Goal: Complete application form

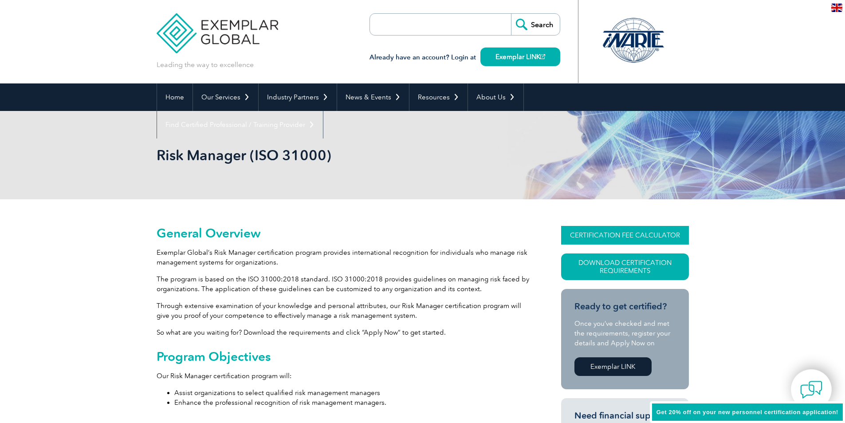
scroll to position [67, 0]
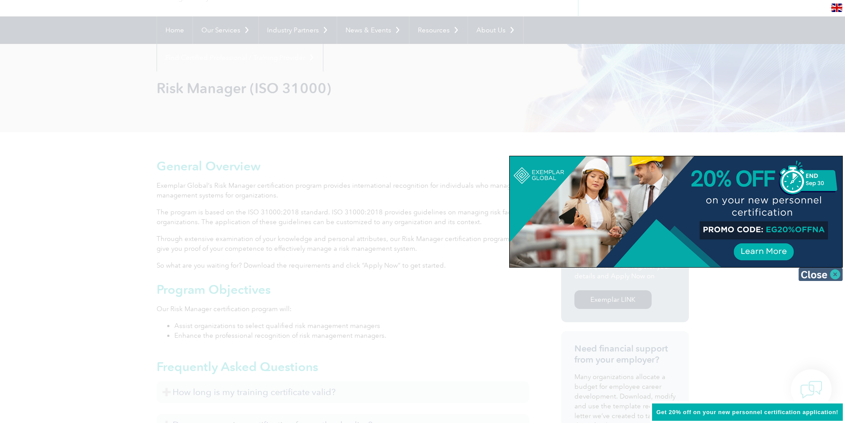
click at [835, 274] on img at bounding box center [821, 274] width 44 height 13
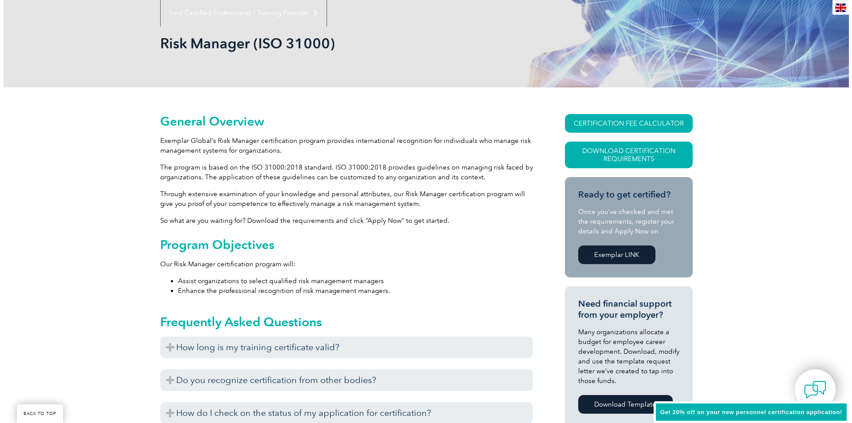
scroll to position [111, 0]
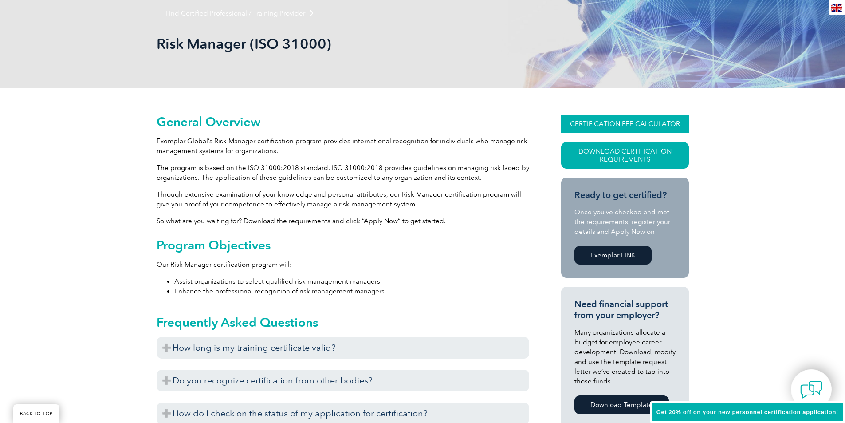
click at [641, 122] on link "CERTIFICATION FEE CALCULATOR" at bounding box center [625, 123] width 128 height 19
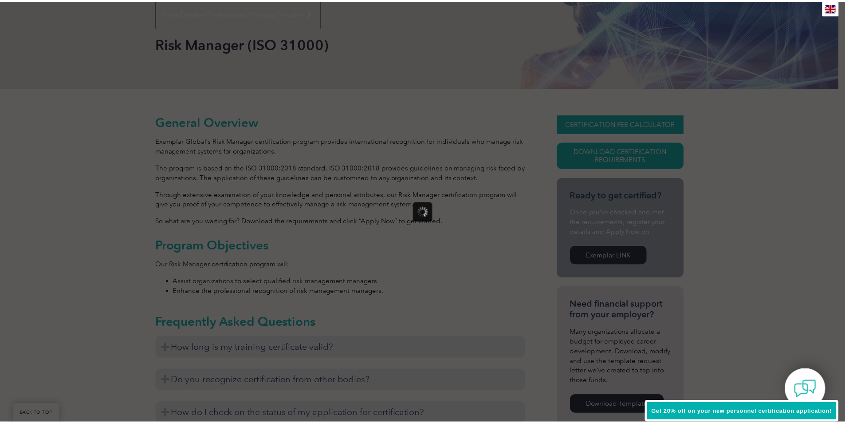
scroll to position [0, 0]
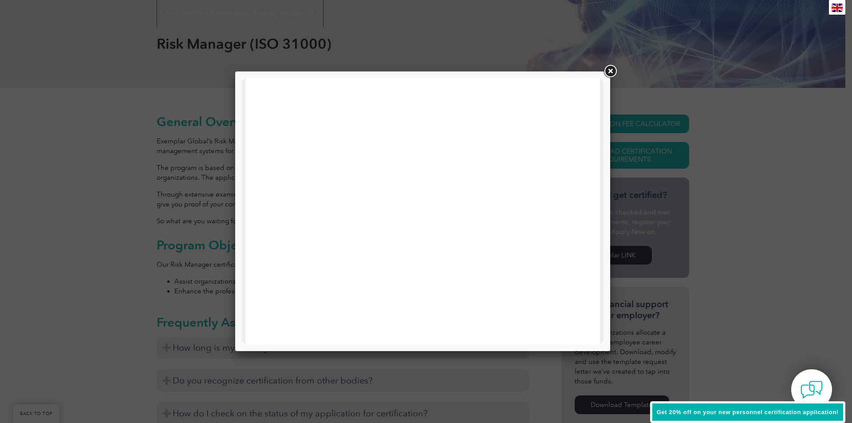
click at [659, 122] on div at bounding box center [426, 211] width 852 height 423
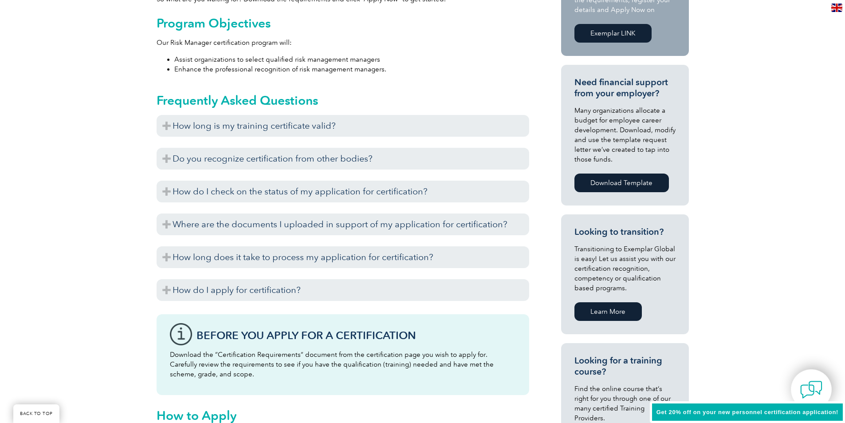
scroll to position [289, 0]
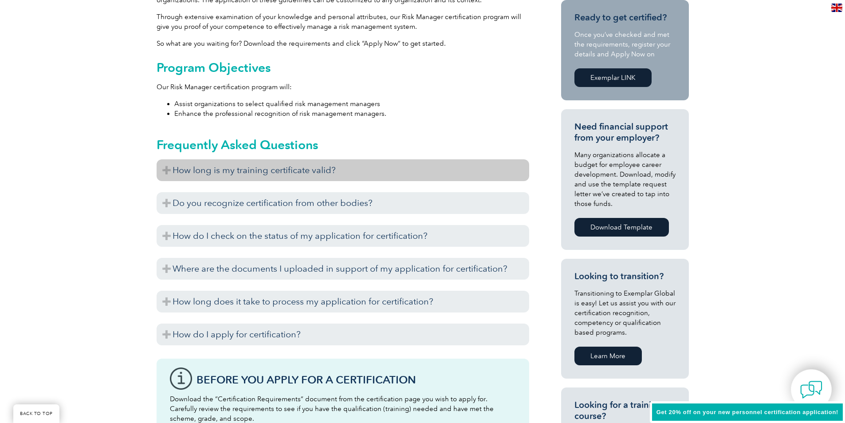
click at [162, 168] on h3 "How long is my training certificate valid?" at bounding box center [343, 170] width 373 height 22
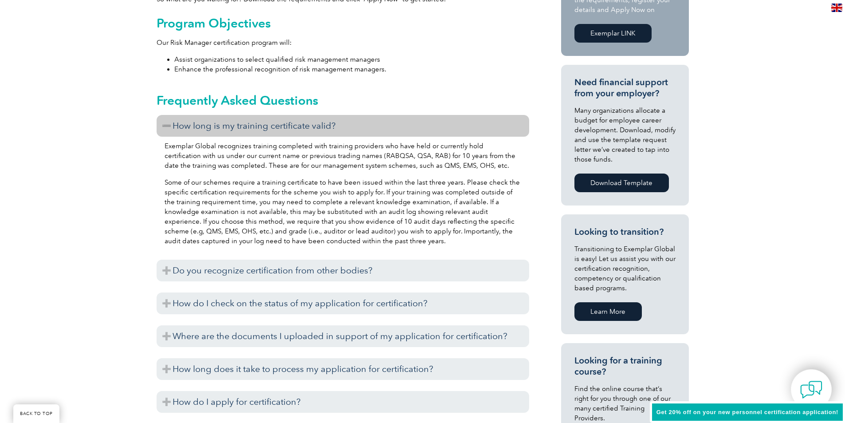
scroll to position [422, 0]
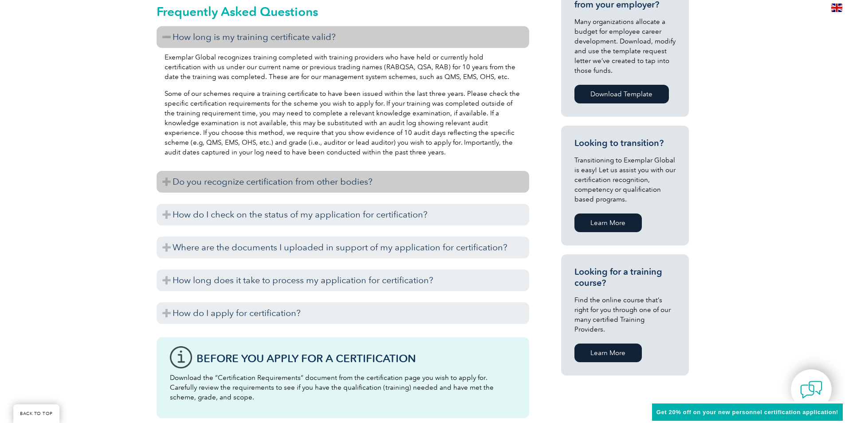
click at [170, 181] on h3 "Do you recognize certification from other bodies?" at bounding box center [343, 182] width 373 height 22
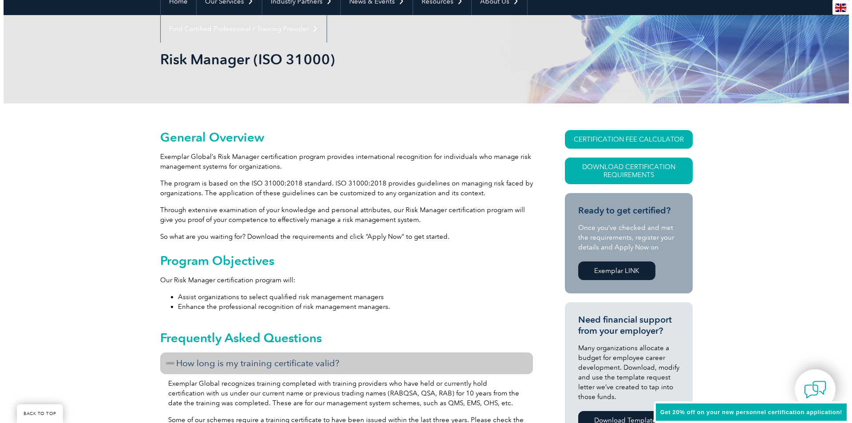
scroll to position [111, 0]
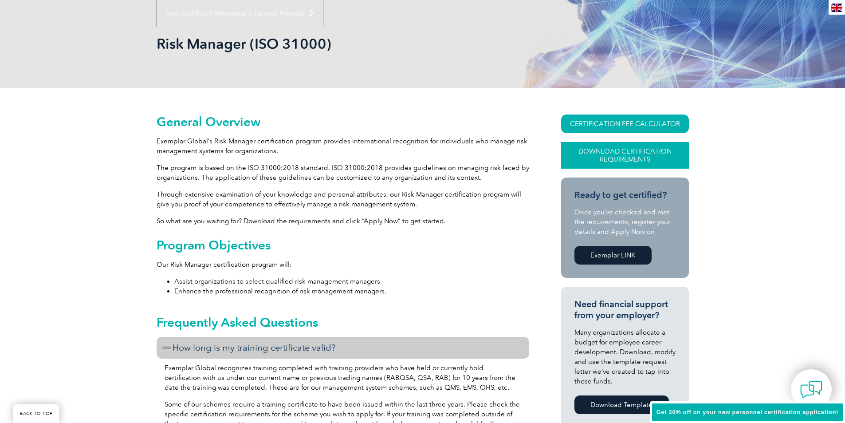
click at [639, 156] on link "Download Certification Requirements" at bounding box center [625, 155] width 128 height 27
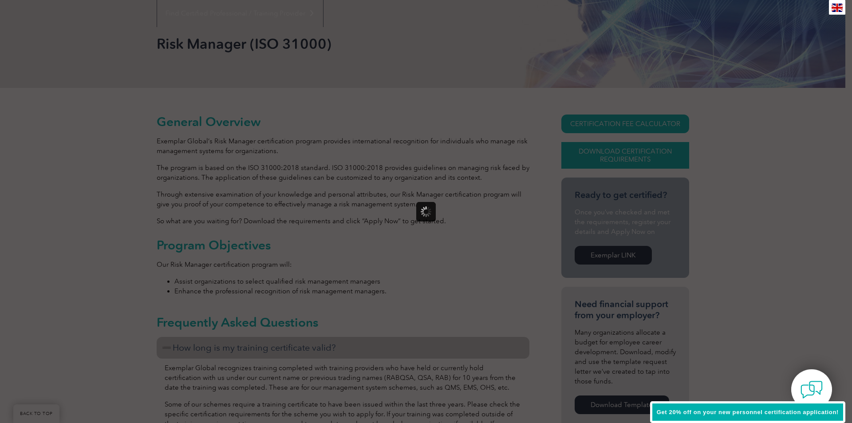
scroll to position [0, 0]
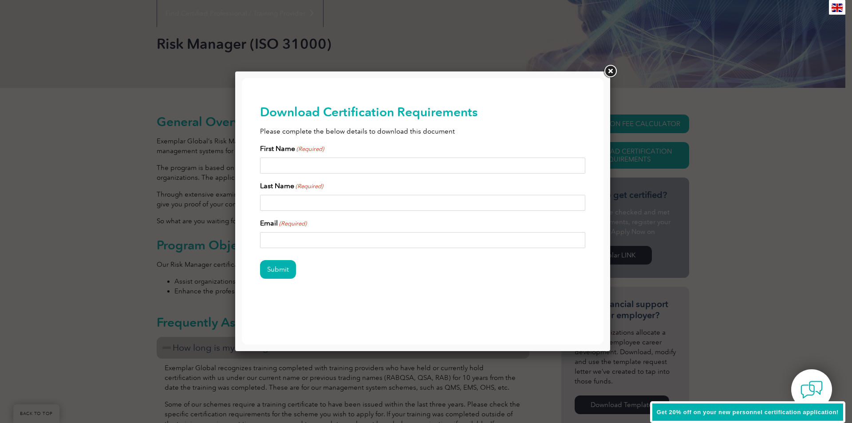
click at [273, 167] on input "First Name (Required)" at bounding box center [423, 166] width 326 height 16
type input "Mohamed"
type input "amaaney25@gmail.com"
type input "Mohamed Amaan"
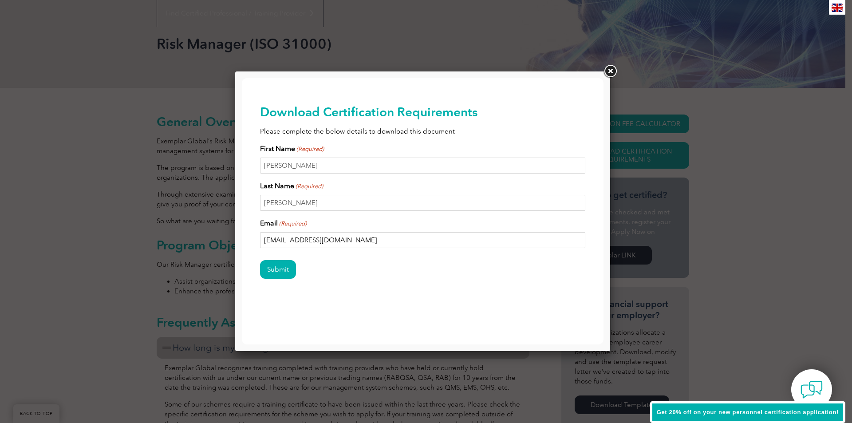
drag, startPoint x: 347, startPoint y: 245, endPoint x: 139, endPoint y: 252, distance: 208.2
click at [242, 252] on html "BACK TO TOP Leading the way to excellence Search Already have an account? Login…" at bounding box center [423, 206] width 362 height 256
type input "internalauditor.qatar@gmail.com"
click at [273, 271] on input "Submit" at bounding box center [278, 269] width 36 height 19
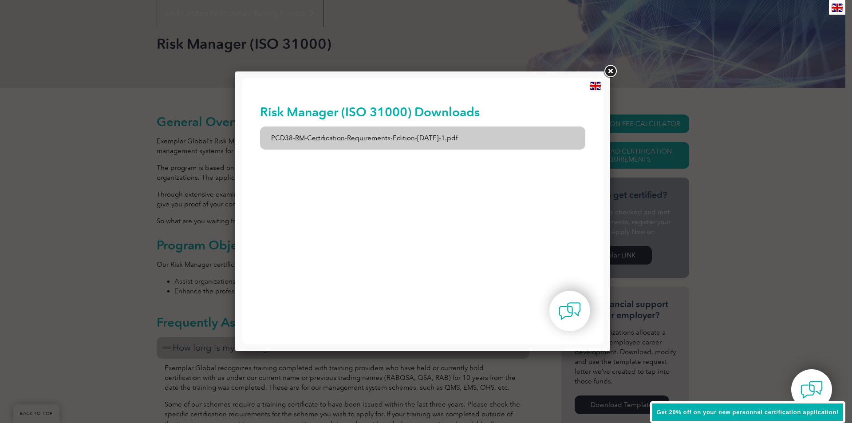
click at [422, 142] on link "PCD38-RM-Certification-Requirements-Edition-1-June-2020-1.pdf" at bounding box center [423, 137] width 326 height 23
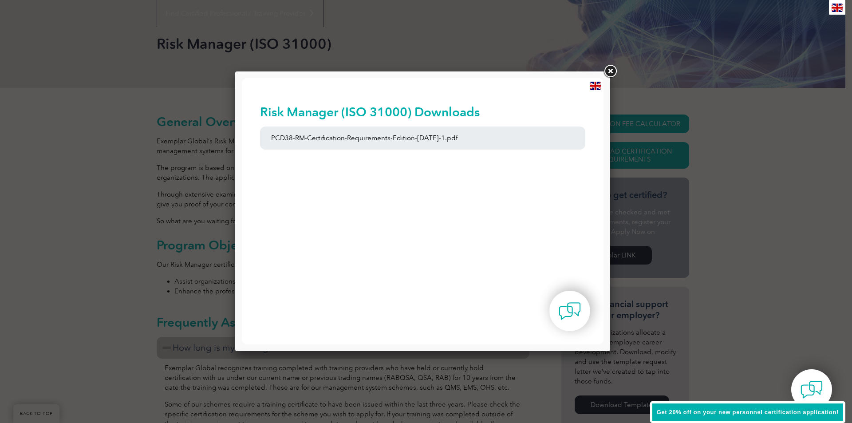
click at [606, 75] on link at bounding box center [610, 71] width 16 height 16
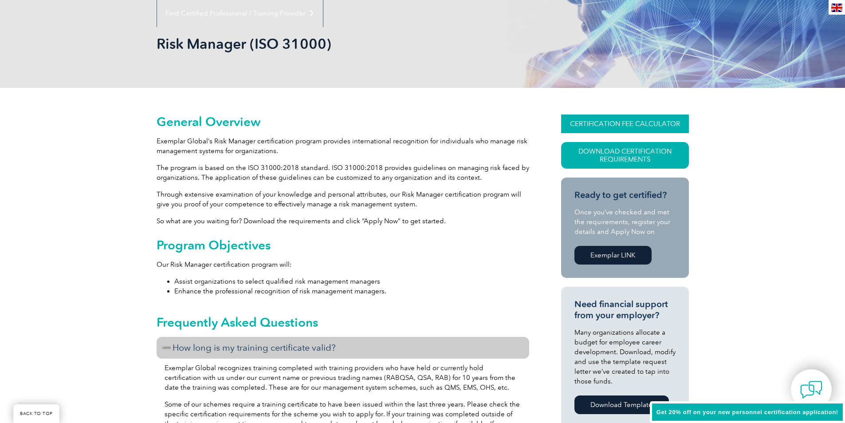
click at [628, 125] on link "CERTIFICATION FEE CALCULATOR" at bounding box center [625, 123] width 128 height 19
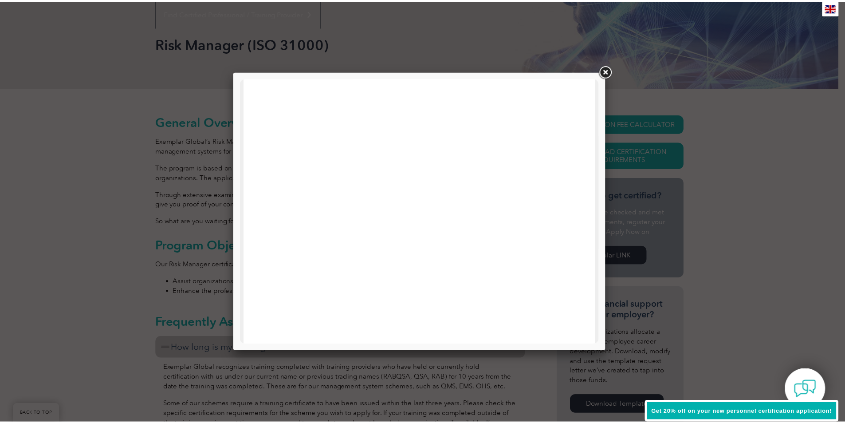
scroll to position [399, 0]
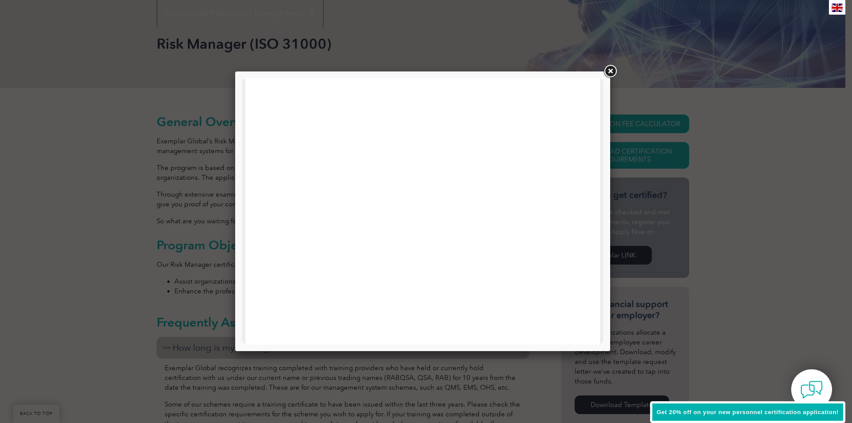
click at [611, 74] on link at bounding box center [610, 71] width 16 height 16
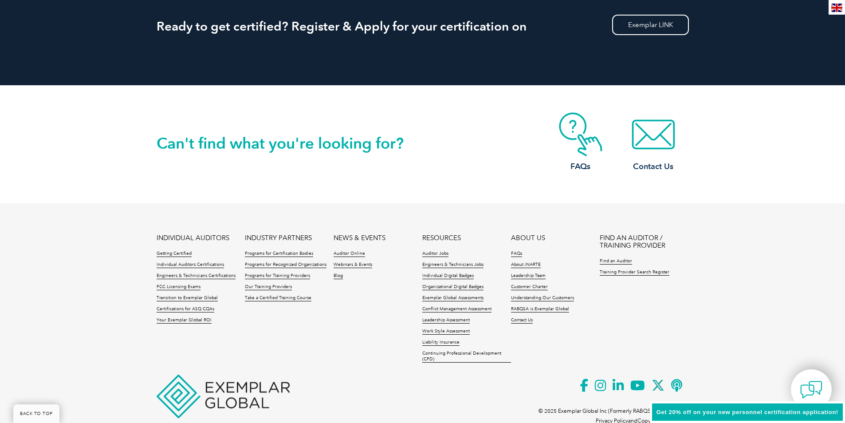
scroll to position [1179, 0]
